Goal: Task Accomplishment & Management: Use online tool/utility

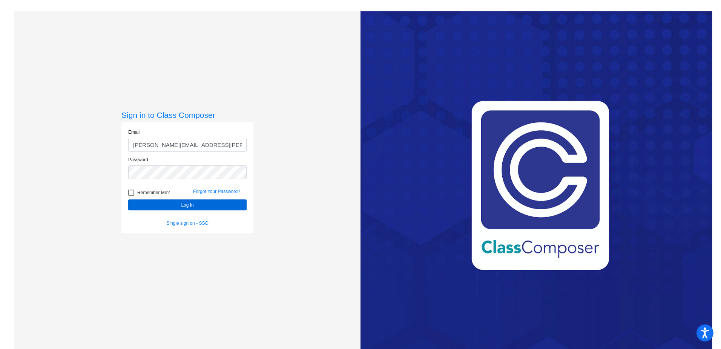
drag, startPoint x: 0, startPoint y: 0, endPoint x: 169, endPoint y: 202, distance: 263.3
click at [171, 209] on button "Log In" at bounding box center [187, 204] width 118 height 11
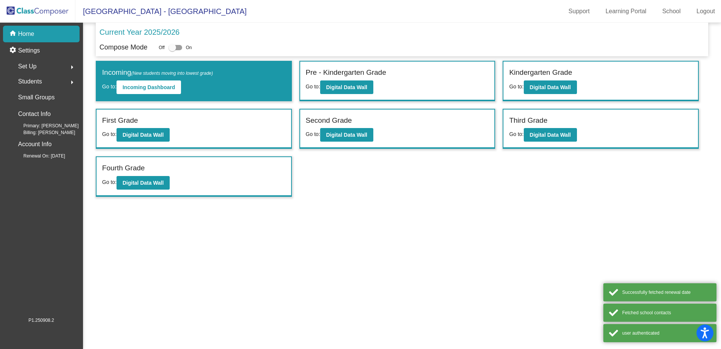
click at [184, 205] on mat-sidenav-content "Current Year 2025/2026 Compose Mode Off On Incoming (New students moving into l…" at bounding box center [402, 186] width 638 height 326
click at [561, 88] on b "Digital Data Wall" at bounding box center [550, 87] width 41 height 6
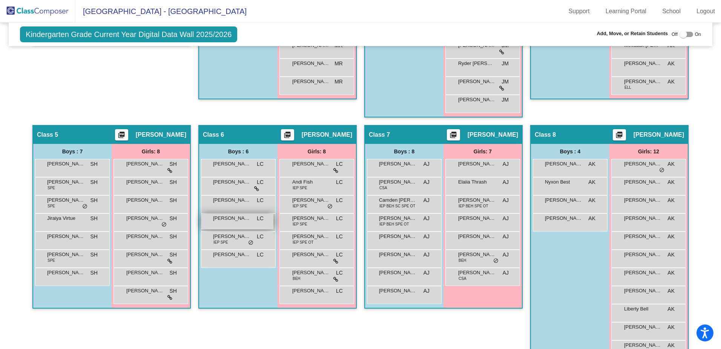
scroll to position [417, 0]
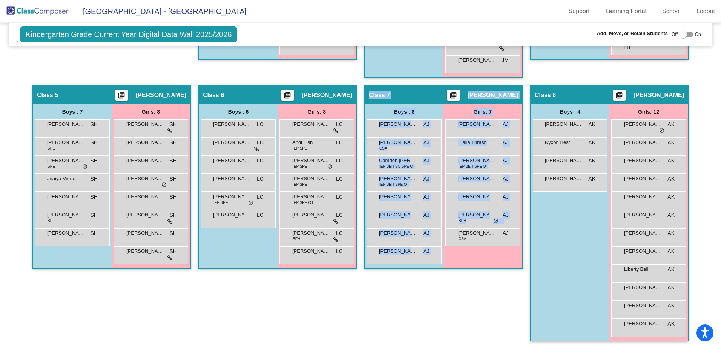
drag, startPoint x: 363, startPoint y: 89, endPoint x: 501, endPoint y: 282, distance: 237.0
click at [501, 282] on div "Class 7 picture_as_pdf [PERSON_NAME] Add Student First Name Last Name Student I…" at bounding box center [443, 216] width 158 height 263
